Goal: Information Seeking & Learning: Understand process/instructions

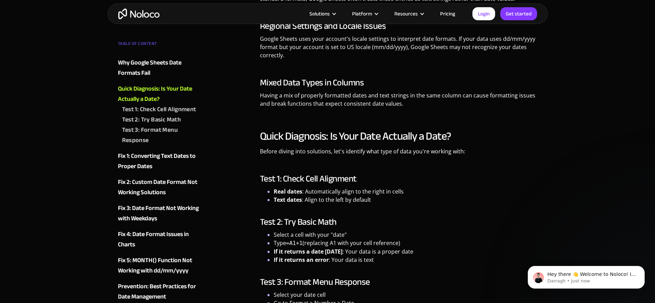
scroll to position [793, 0]
drag, startPoint x: 290, startPoint y: 232, endPoint x: 307, endPoint y: 231, distance: 16.9
click at [305, 231] on li "Select a cell with your "date"" at bounding box center [406, 235] width 264 height 8
click at [372, 224] on h3 "Test 2: Try Basic Math" at bounding box center [398, 222] width 277 height 10
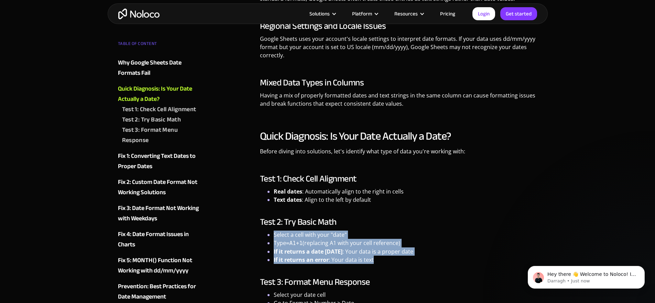
drag, startPoint x: 374, startPoint y: 261, endPoint x: 272, endPoint y: 234, distance: 105.5
click at [272, 234] on ul "Select a cell with your "date" Type =A1+1 (replacing A1 with your cell referenc…" at bounding box center [398, 247] width 277 height 33
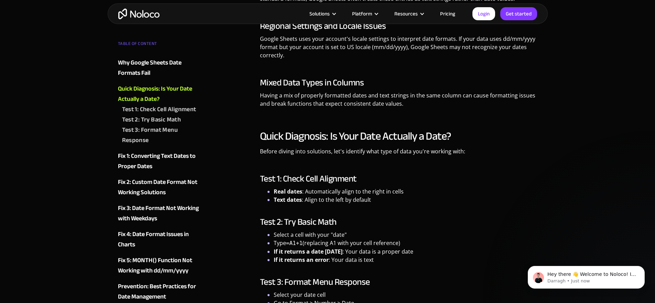
click at [409, 270] on div "Quick Diagnosis: Is Your Date Actually a Date? Before diving into solutions, le…" at bounding box center [398, 227] width 277 height 195
drag, startPoint x: 275, startPoint y: 240, endPoint x: 320, endPoint y: 245, distance: 46.0
click at [320, 245] on li "Type =A1+1 (replacing A1 with your cell reference)" at bounding box center [406, 243] width 264 height 9
click at [405, 243] on li "Type =A1+1 (replacing A1 with your cell reference)" at bounding box center [406, 243] width 264 height 9
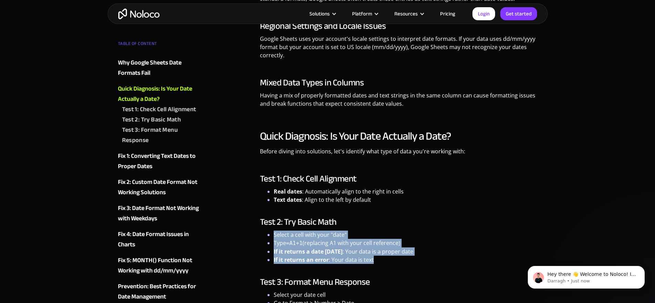
drag, startPoint x: 389, startPoint y: 257, endPoint x: 312, endPoint y: 226, distance: 82.5
click at [273, 234] on ul "Select a cell with your "date" Type =A1+1 (replacing A1 with your cell referenc…" at bounding box center [398, 247] width 277 height 33
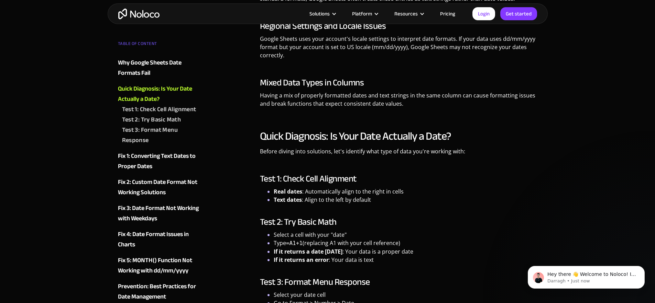
click at [426, 238] on li "Select a cell with your "date"" at bounding box center [406, 235] width 264 height 8
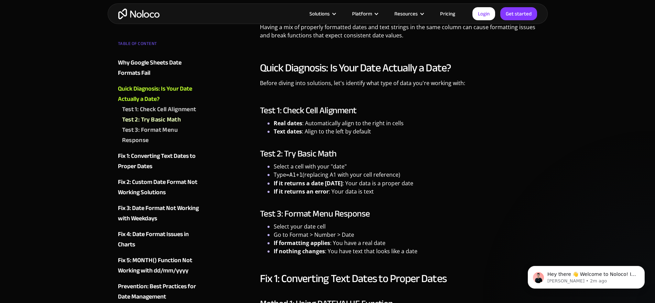
scroll to position [1189, 0]
